Goal: Transaction & Acquisition: Download file/media

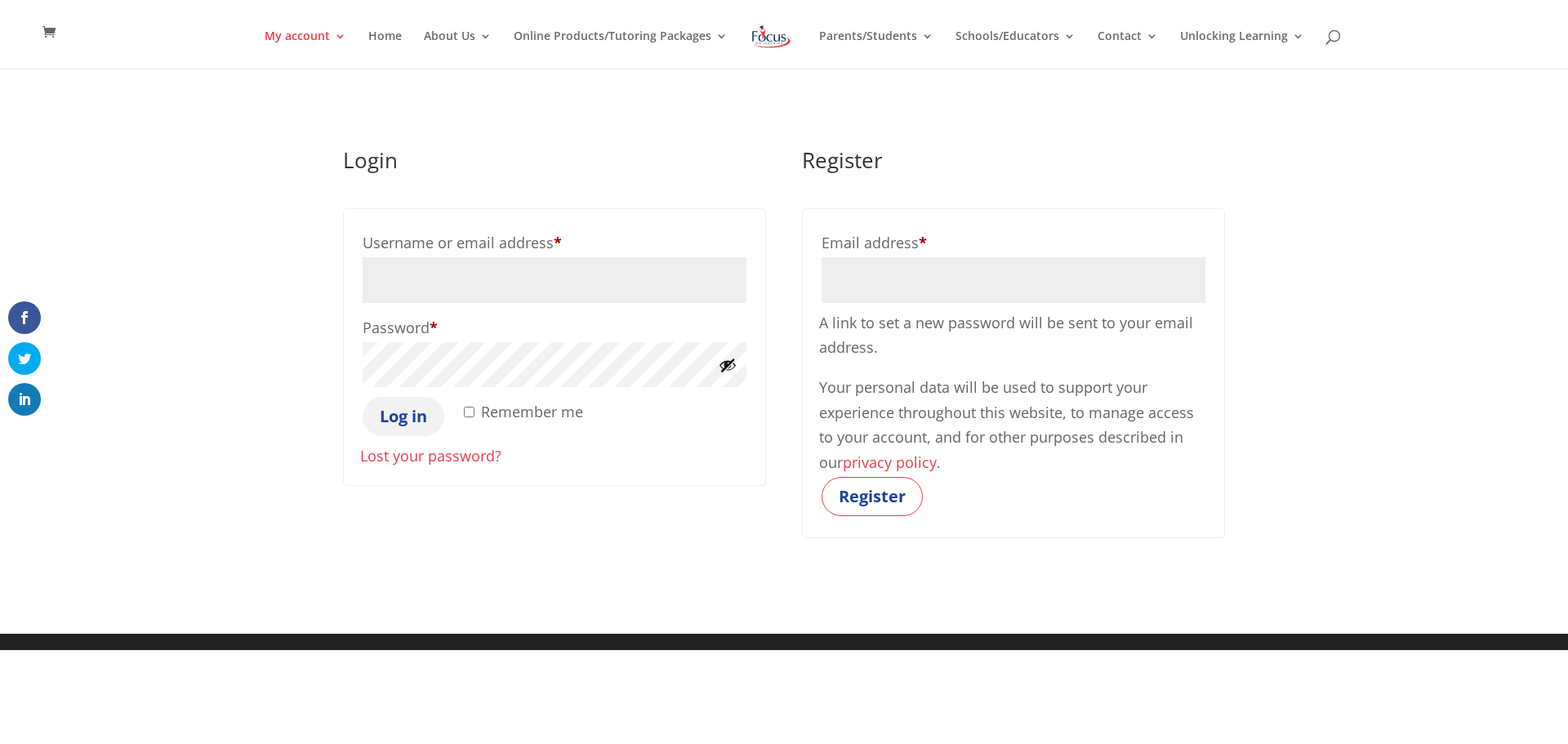
type input "marquinot@sullivaneagles.org"
click at [404, 430] on button "Log in" at bounding box center [404, 416] width 82 height 39
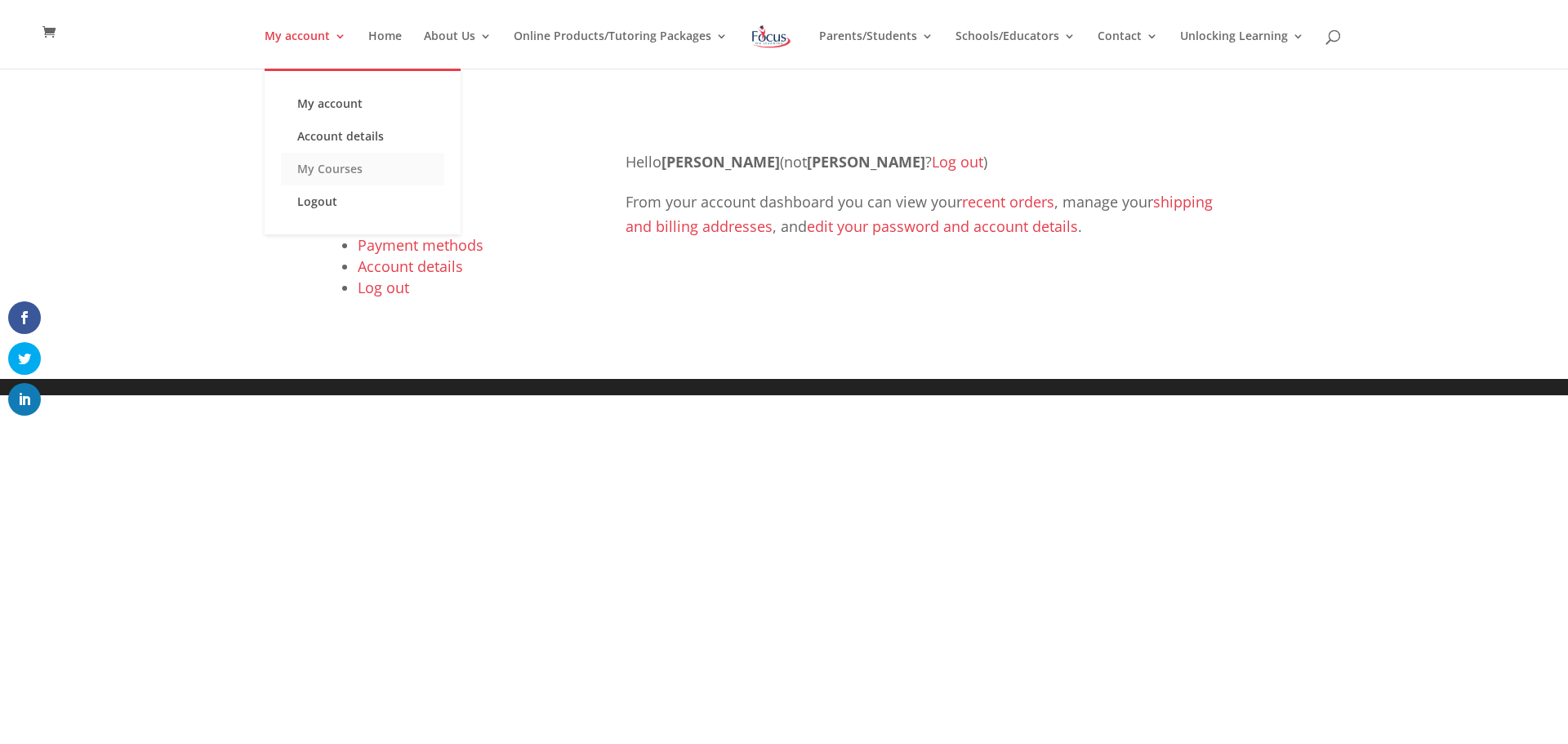
click at [345, 173] on link "My Courses" at bounding box center [363, 168] width 164 height 33
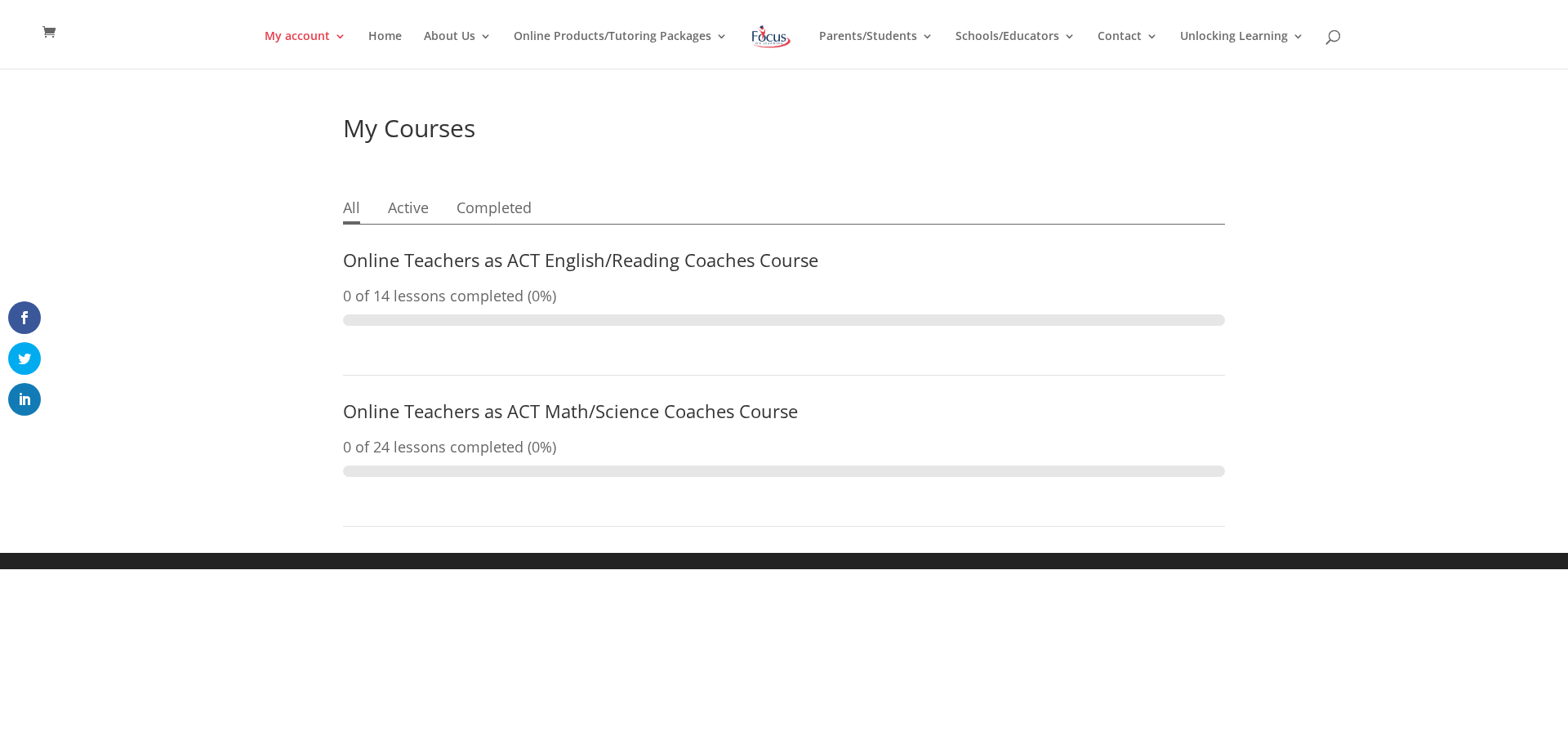
click at [428, 254] on link "Online Teachers as ACT English/Reading Coaches Course" at bounding box center [581, 259] width 476 height 24
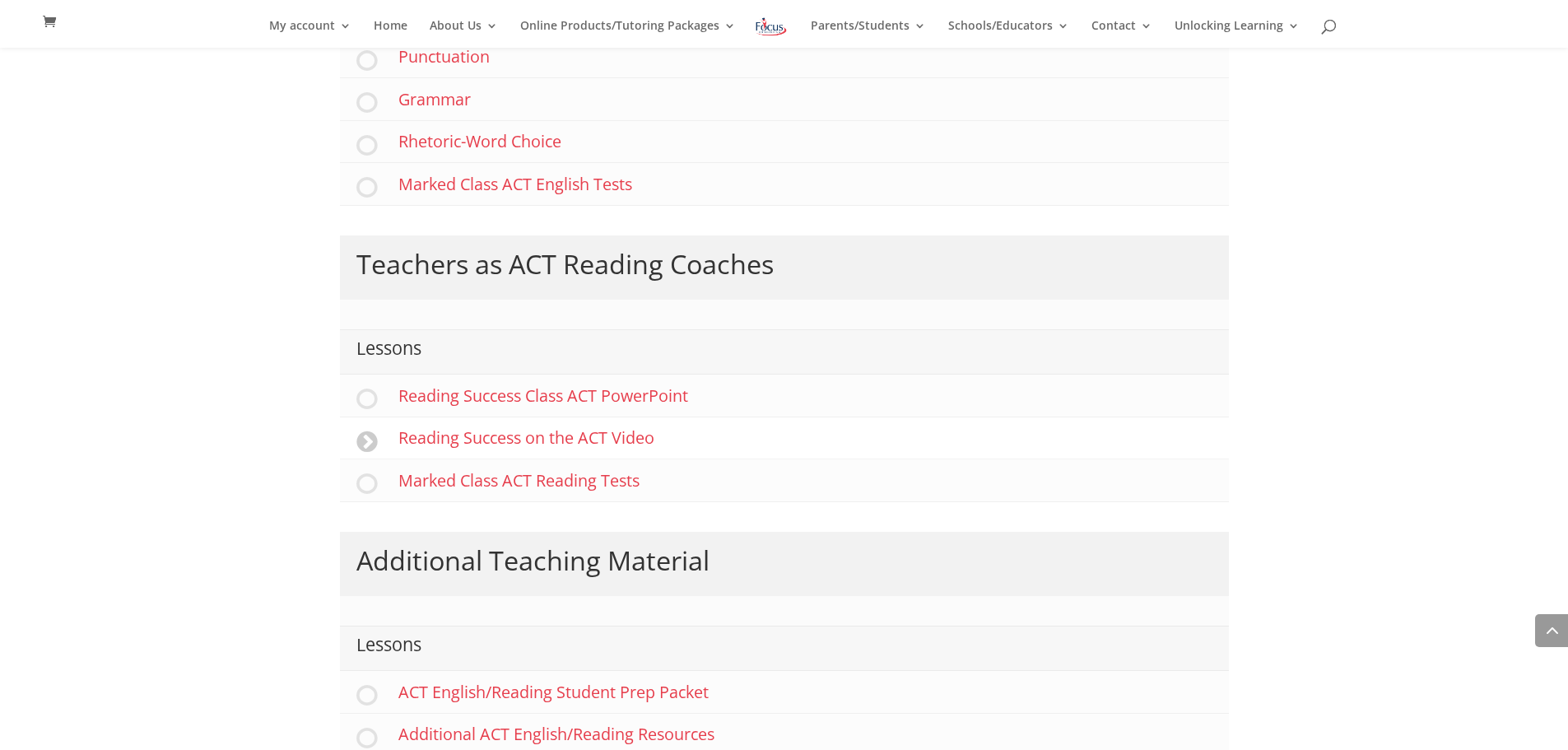
scroll to position [724, 0]
click at [487, 394] on link "Reading Success Class ACT PowerPoint" at bounding box center [784, 394] width 889 height 42
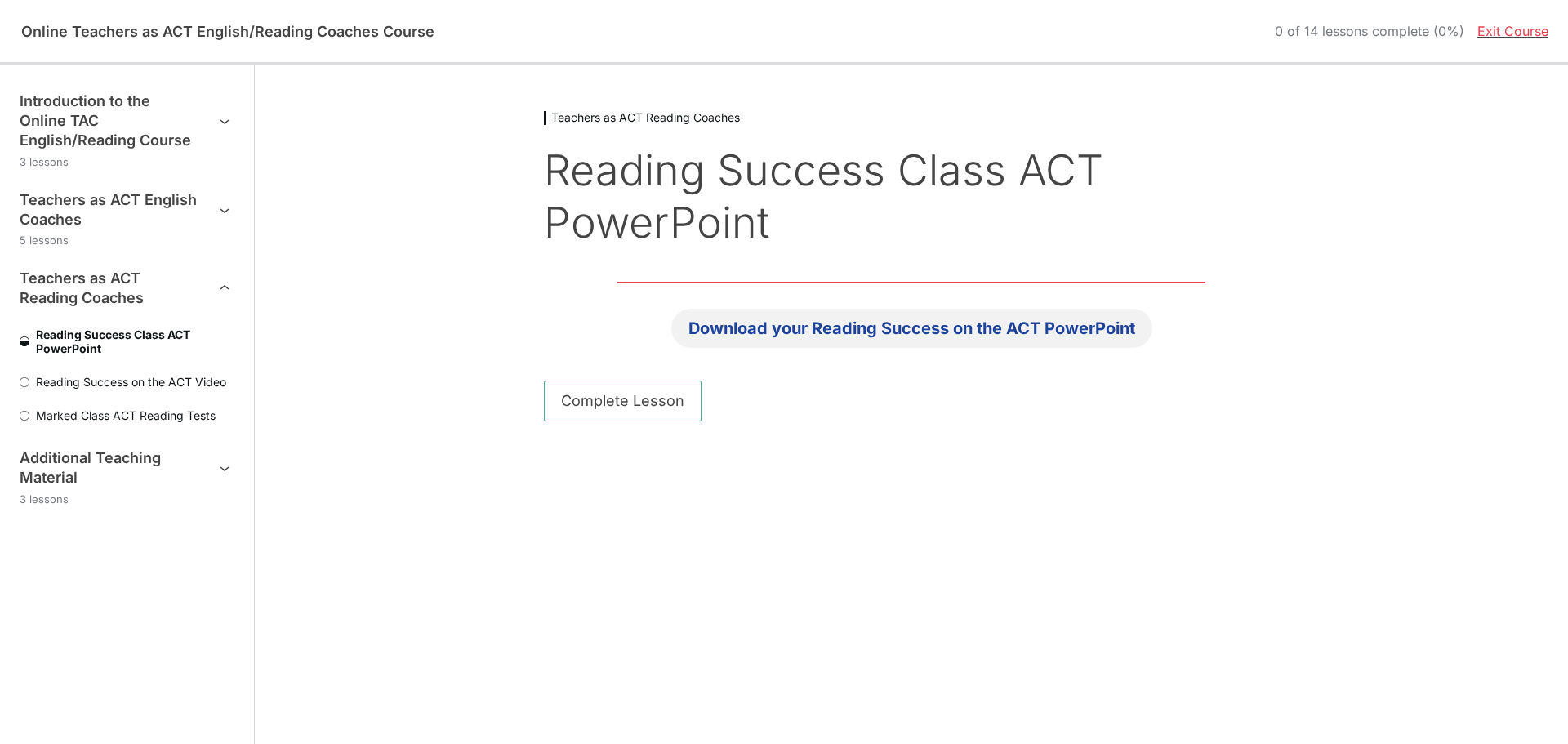
click at [935, 309] on link "Download your Reading Success on the ACT PowerPoint" at bounding box center [912, 328] width 481 height 39
click at [99, 414] on span "Marked Class ACT Reading Tests" at bounding box center [132, 415] width 205 height 14
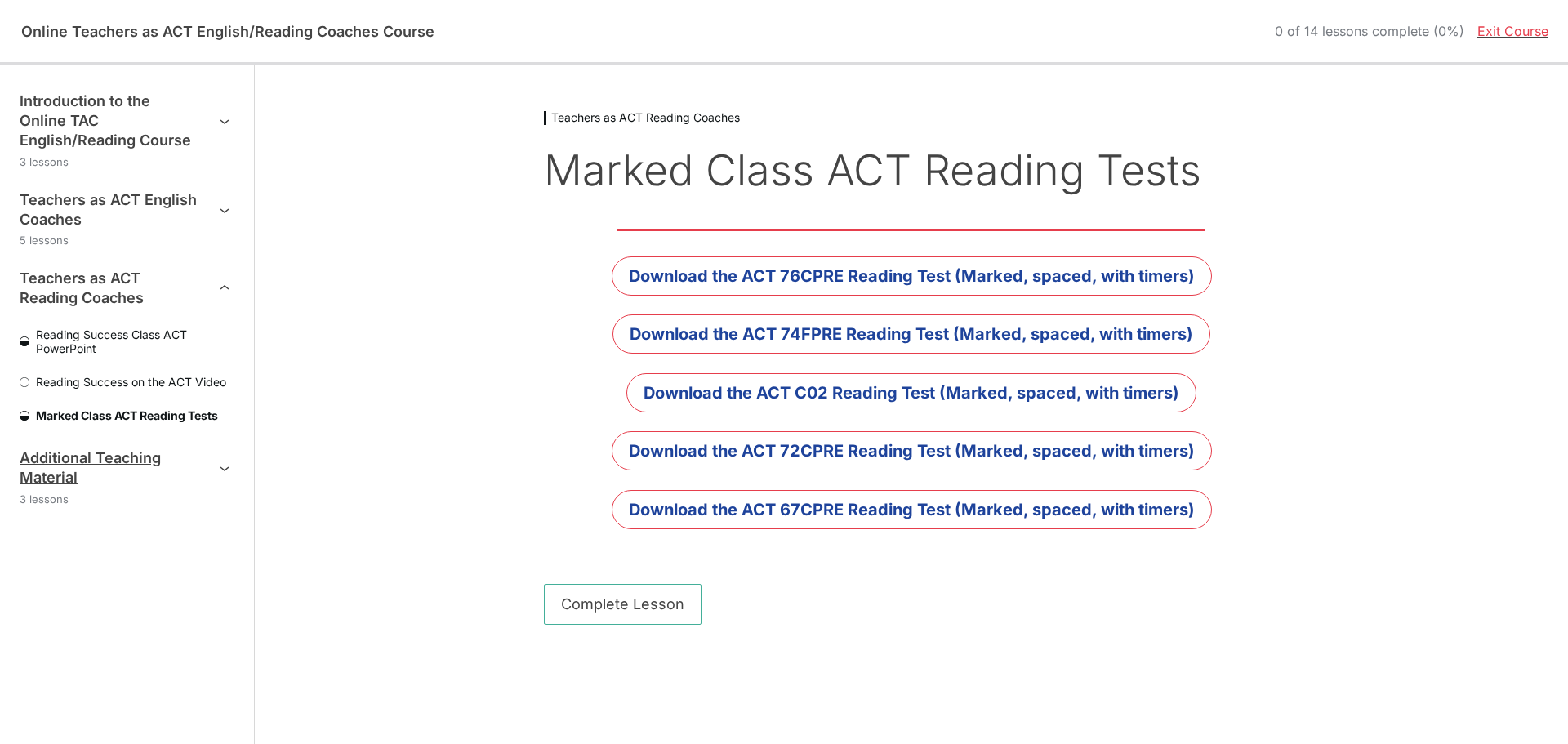
click at [53, 478] on h3 "Additional Teaching Material" at bounding box center [108, 467] width 179 height 39
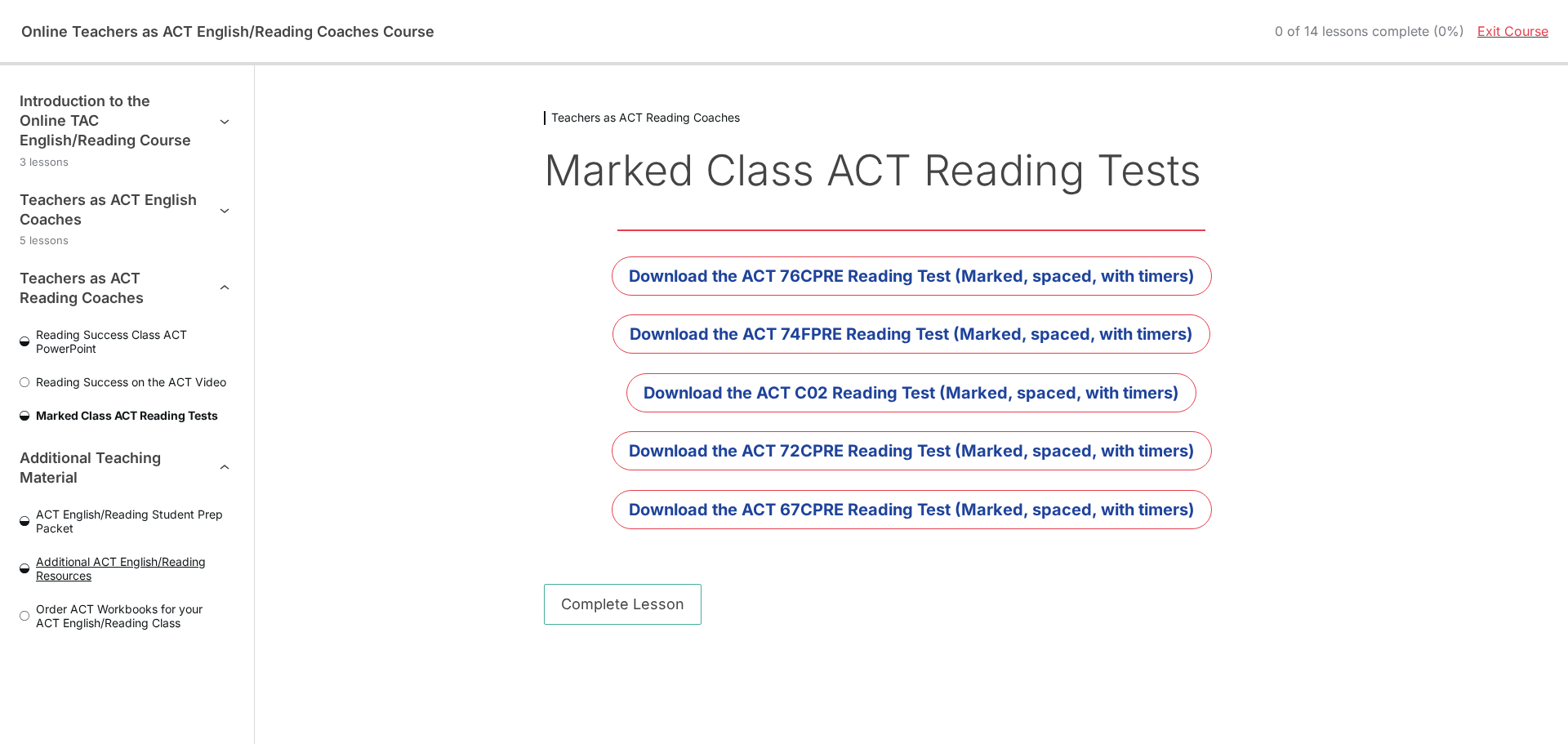
click at [85, 562] on span "Additional ACT English/Reading Resources" at bounding box center [132, 568] width 205 height 28
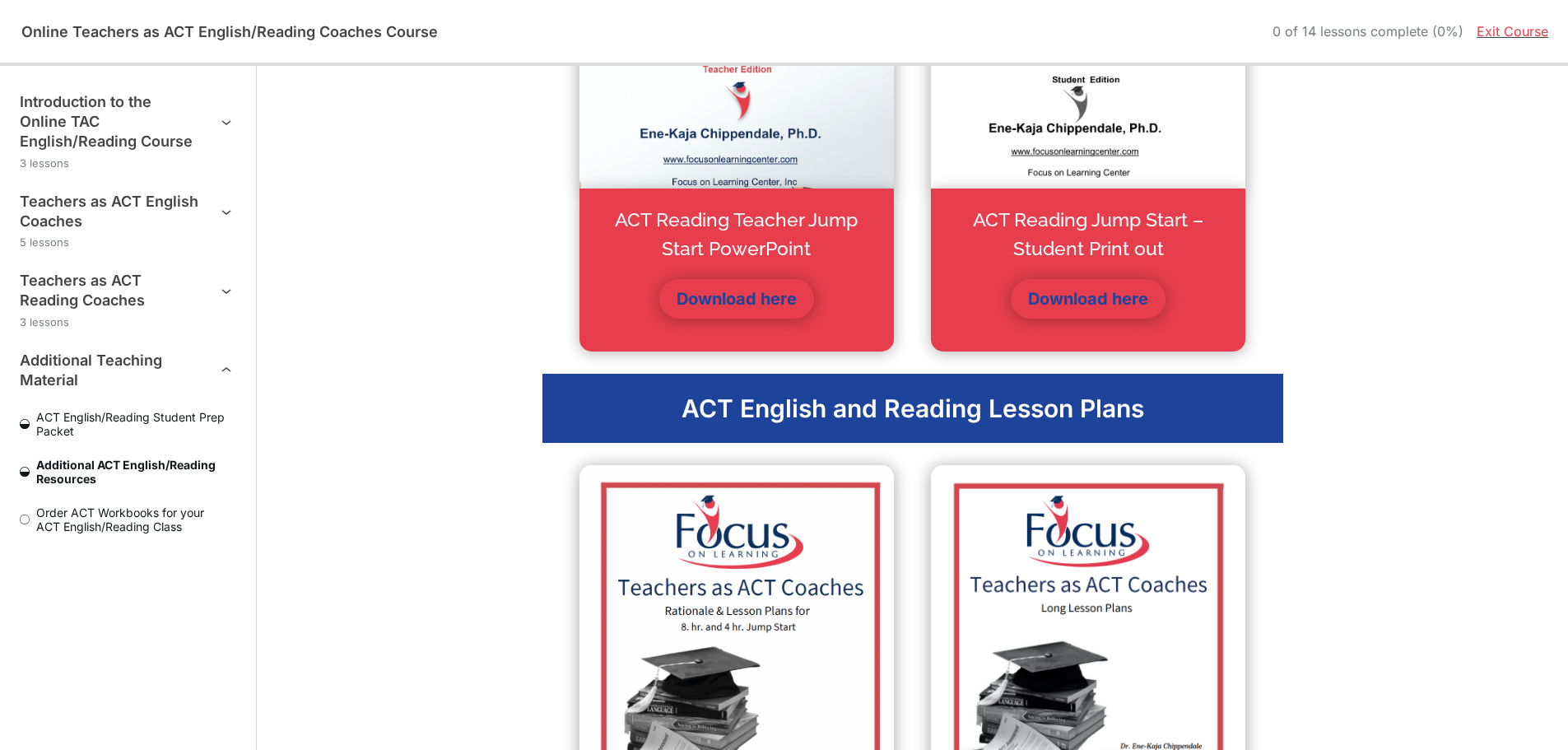
scroll to position [1975, 0]
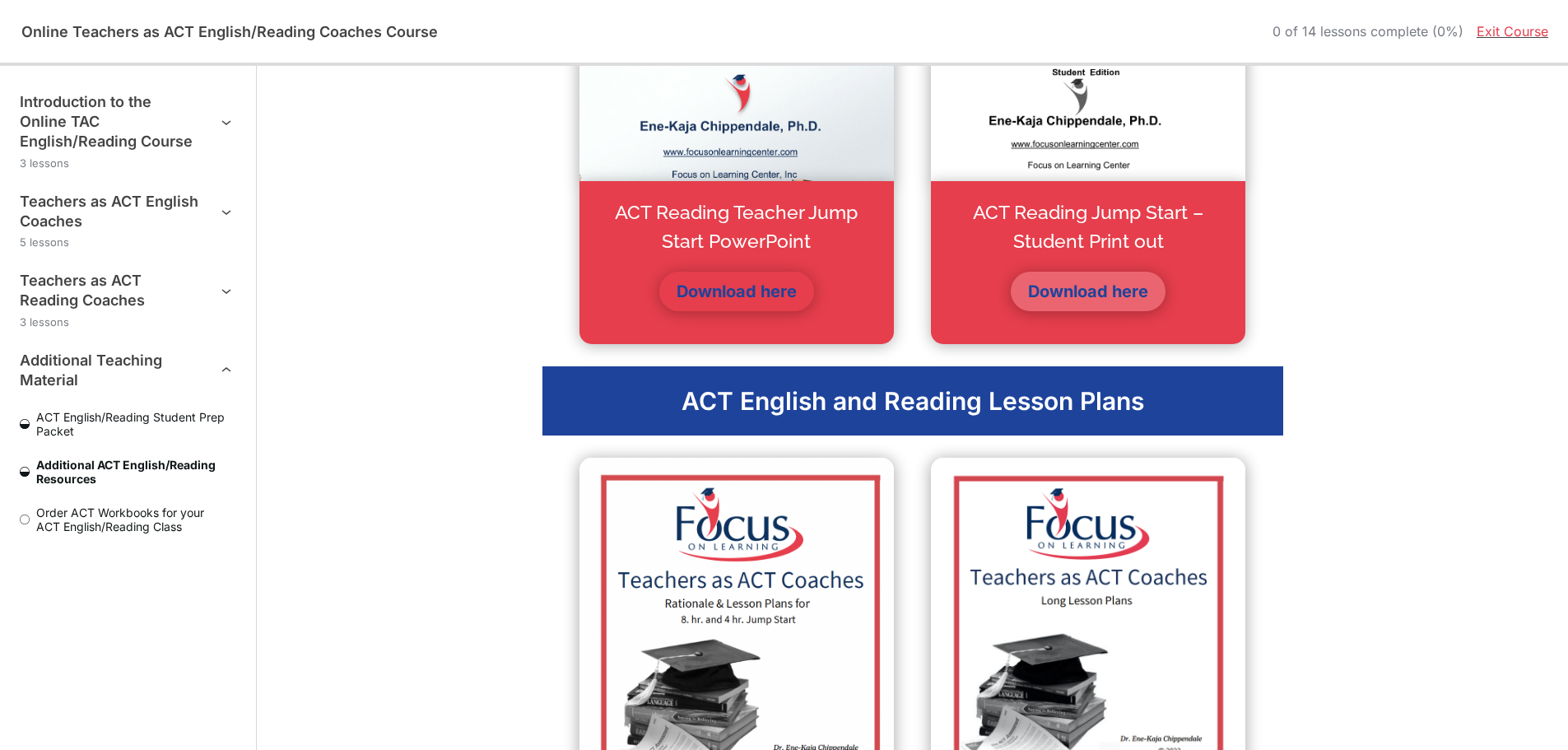
click at [1068, 292] on link "Download here" at bounding box center [1088, 291] width 155 height 40
click at [727, 284] on link "Download here" at bounding box center [736, 291] width 155 height 40
